Goal: Information Seeking & Learning: Find specific page/section

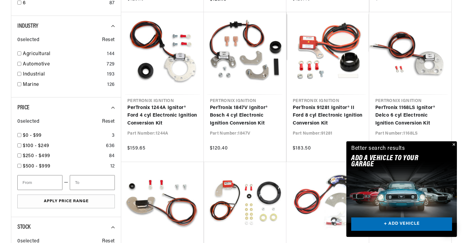
scroll to position [0, 199]
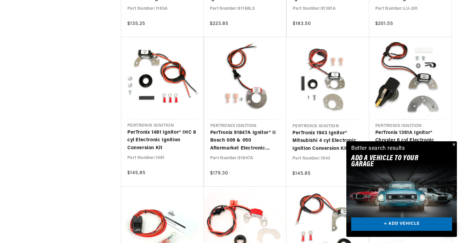
scroll to position [0, 199]
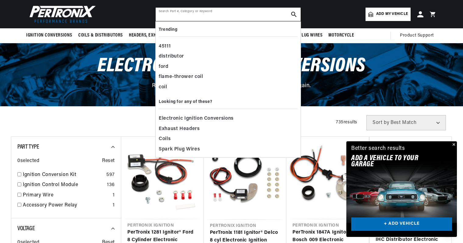
click at [173, 9] on input "text" at bounding box center [228, 14] width 145 height 13
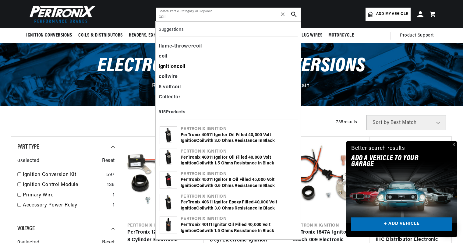
type input "coil"
click at [180, 63] on div "ignition coil" at bounding box center [228, 67] width 139 height 10
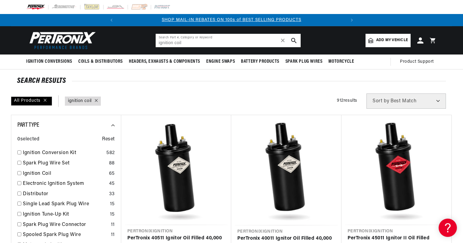
click at [195, 38] on input "ignition coil" at bounding box center [228, 40] width 145 height 13
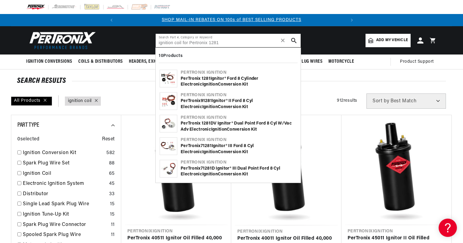
type input "ignition coil for Pertronix 1281"
click at [201, 76] on b "PerTronix" at bounding box center [191, 78] width 20 height 5
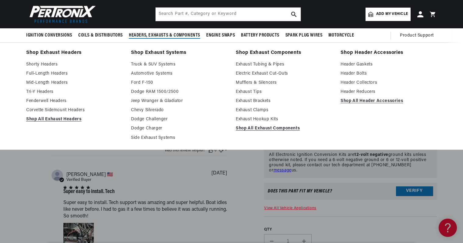
scroll to position [426, 0]
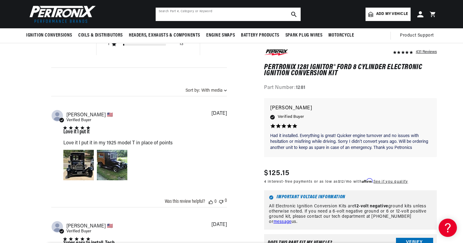
click at [178, 15] on input "text" at bounding box center [228, 14] width 145 height 13
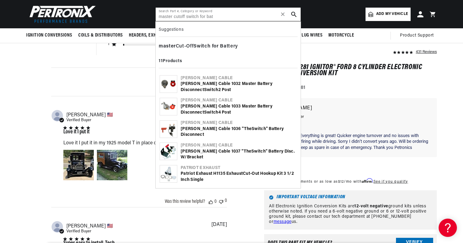
scroll to position [0, 0]
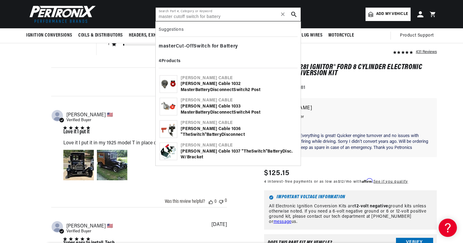
type input "master cutoff switch for battery"
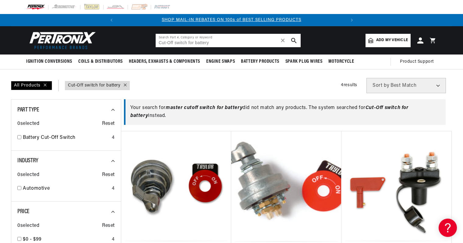
click at [217, 37] on input "Cut-Off switch for battery" at bounding box center [228, 40] width 145 height 13
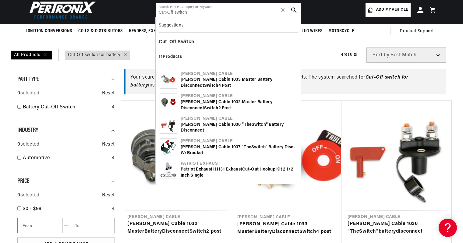
scroll to position [0, 199]
type input "Cut-Off switch"
click at [211, 77] on div "Taylor Cable 1033 Master Battery Disconnect Switch 4 post" at bounding box center [239, 83] width 116 height 12
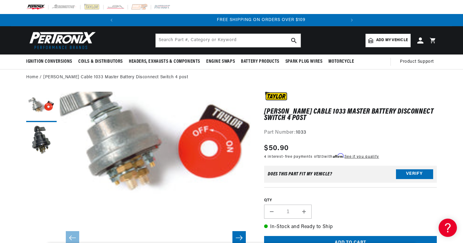
scroll to position [0, 199]
